Goal: Check status

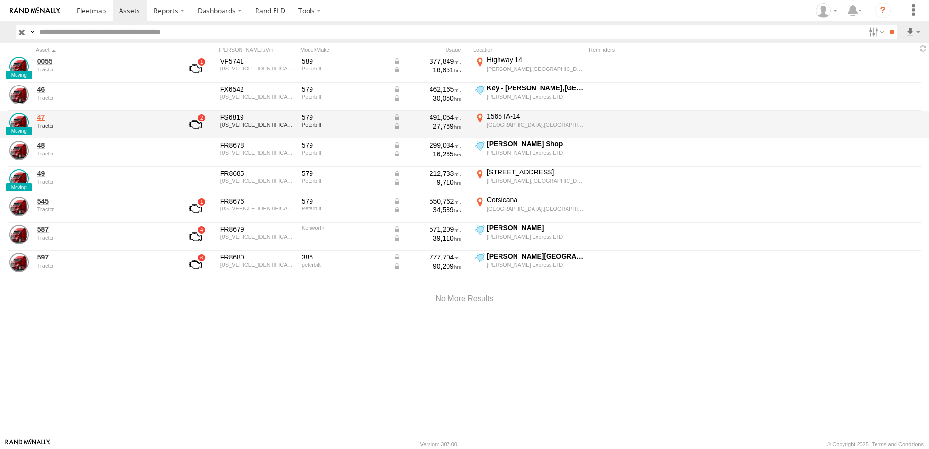
click at [49, 114] on link "47" at bounding box center [103, 117] width 133 height 9
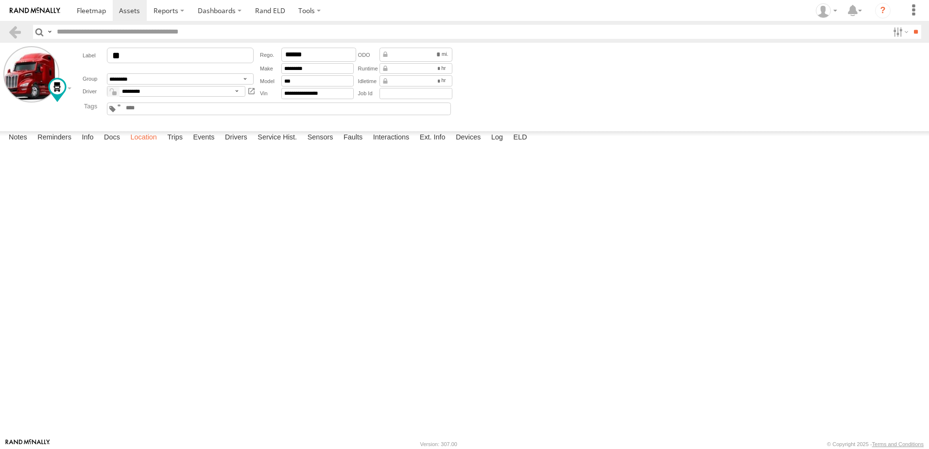
click at [150, 145] on label "Location" at bounding box center [143, 138] width 36 height 14
click at [398, 145] on label "Interactions" at bounding box center [391, 138] width 46 height 14
click at [11, 28] on link at bounding box center [15, 32] width 14 height 14
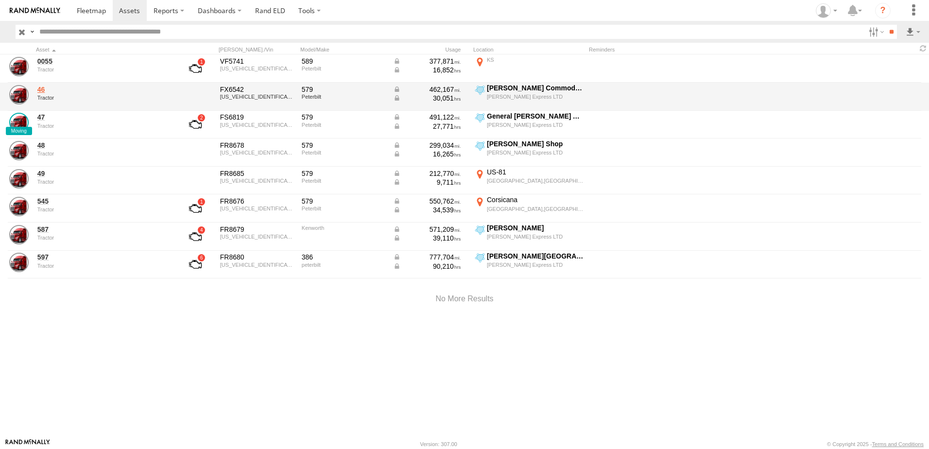
click at [44, 87] on link "46" at bounding box center [103, 89] width 133 height 9
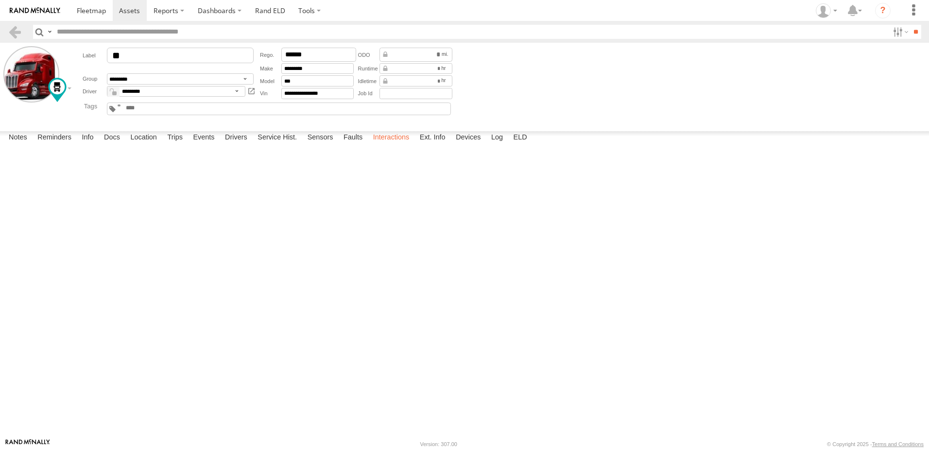
click at [391, 145] on label "Interactions" at bounding box center [391, 138] width 46 height 14
